Goal: Navigation & Orientation: Find specific page/section

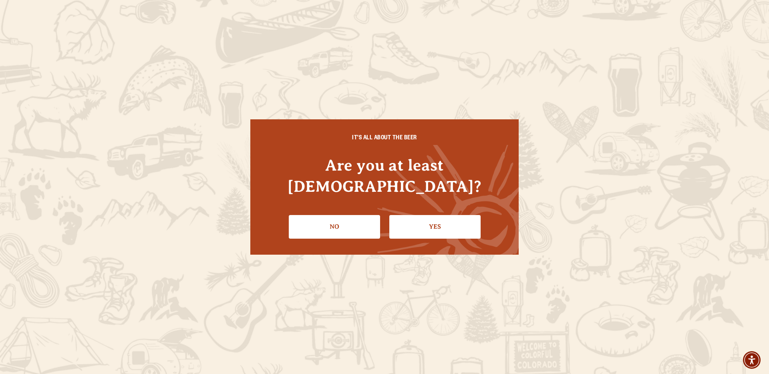
click at [435, 220] on link "Yes" at bounding box center [434, 226] width 91 height 23
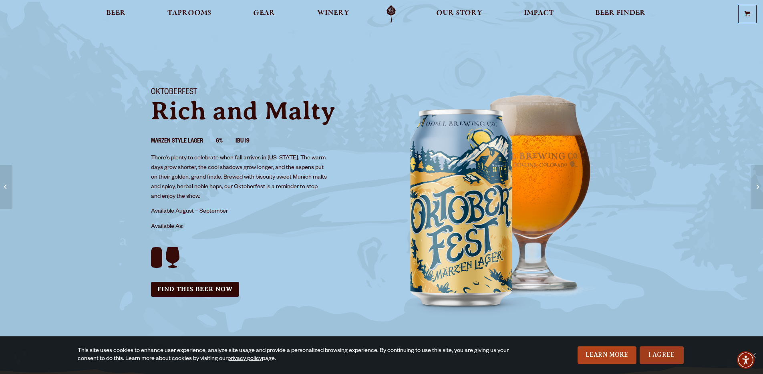
click at [661, 355] on link "I Agree" at bounding box center [661, 355] width 44 height 18
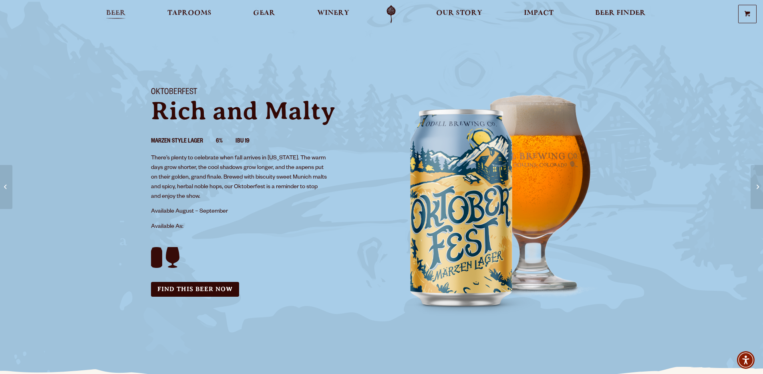
click at [118, 11] on span "Beer" at bounding box center [116, 13] width 20 height 6
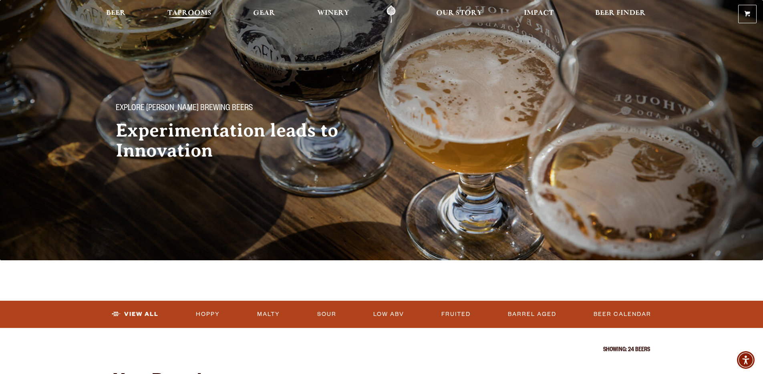
click at [193, 12] on span "Taprooms" at bounding box center [189, 13] width 44 height 6
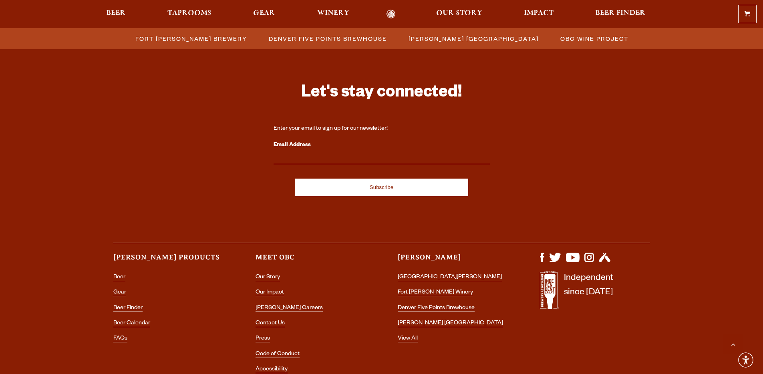
scroll to position [868, 0]
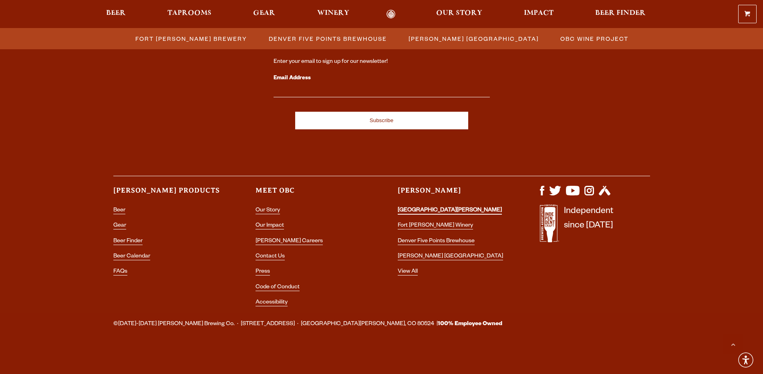
click at [433, 211] on link "[GEOGRAPHIC_DATA][PERSON_NAME]" at bounding box center [450, 210] width 104 height 7
